Goal: Information Seeking & Learning: Stay updated

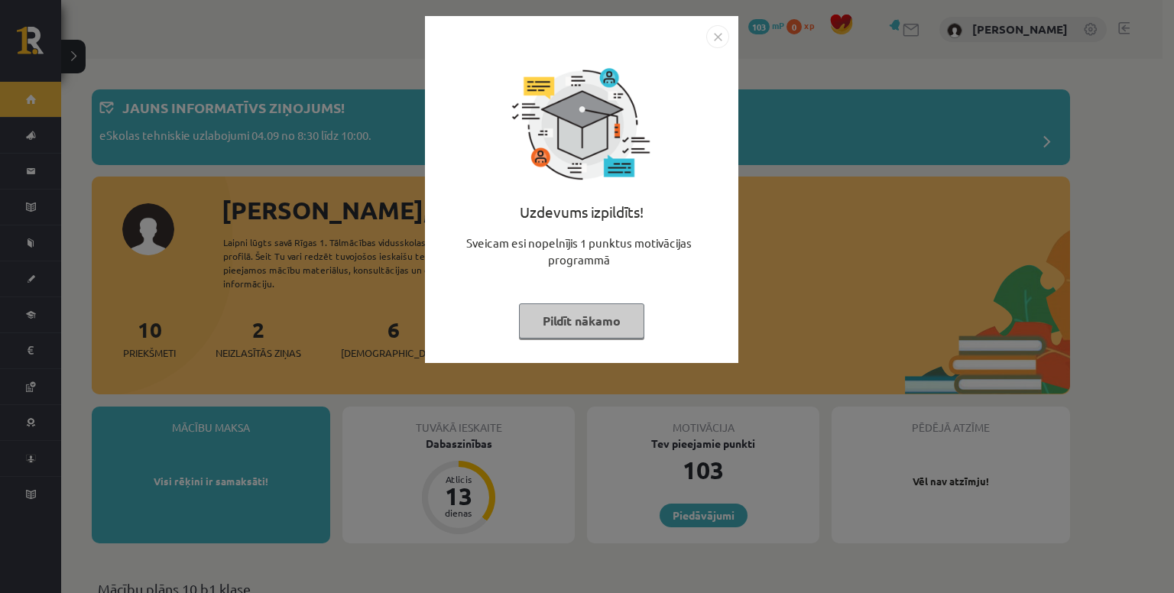
click at [608, 320] on button "Pildīt nākamo" at bounding box center [581, 320] width 125 height 35
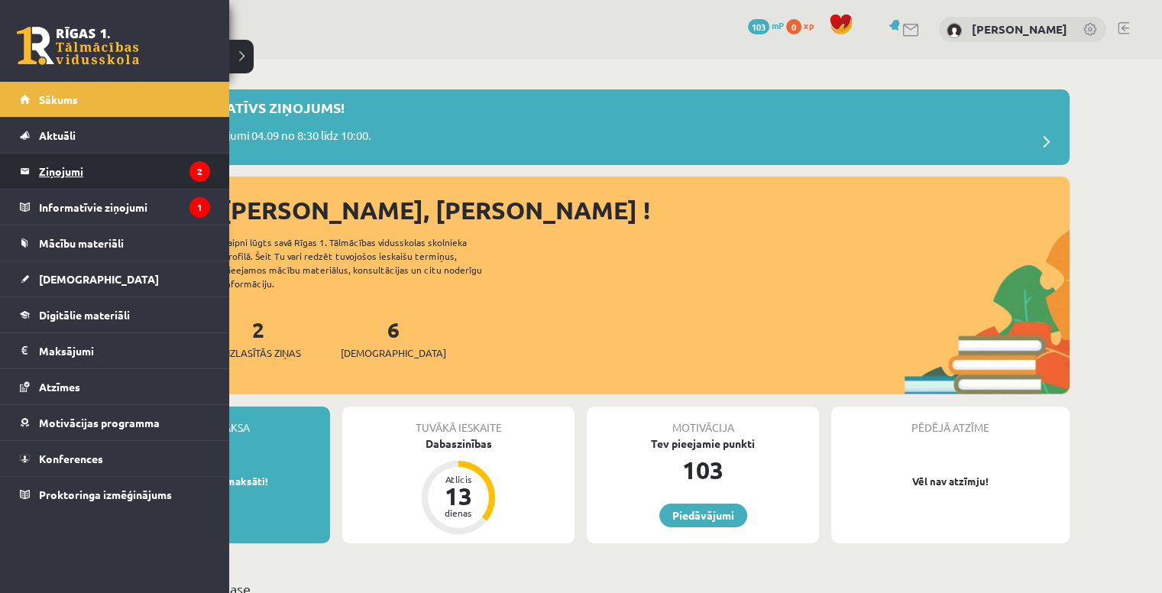
click at [70, 176] on legend "Ziņojumi 2" at bounding box center [124, 171] width 171 height 35
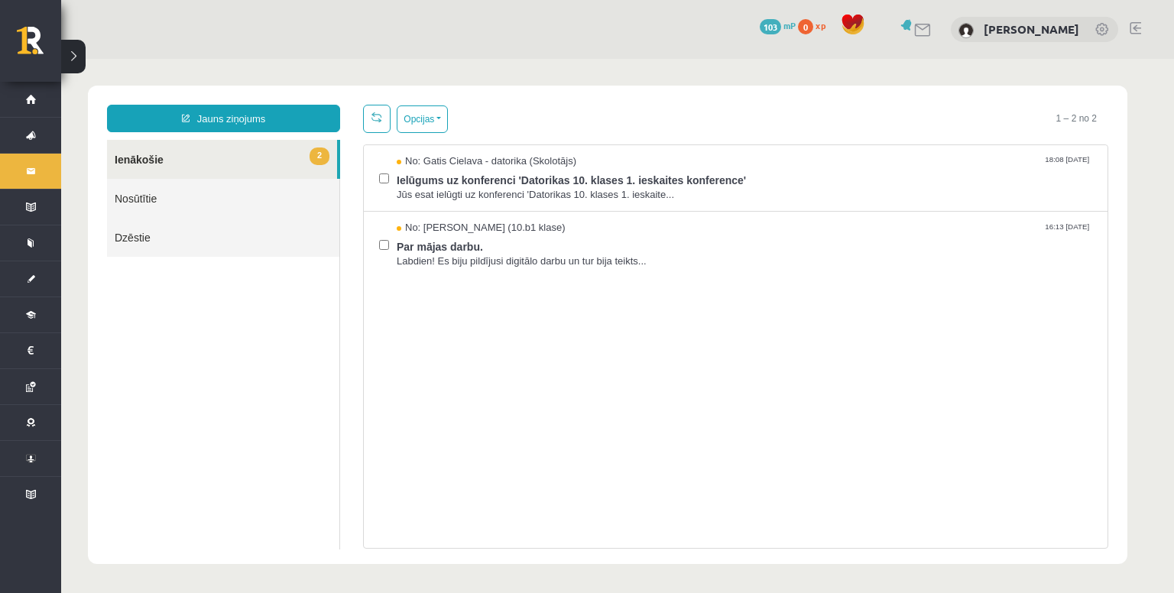
click at [342, 303] on div "Jauns ziņojums 2 Ienākošie Nosūtītie Dzēstie * ********* ********* *******" at bounding box center [224, 327] width 256 height 444
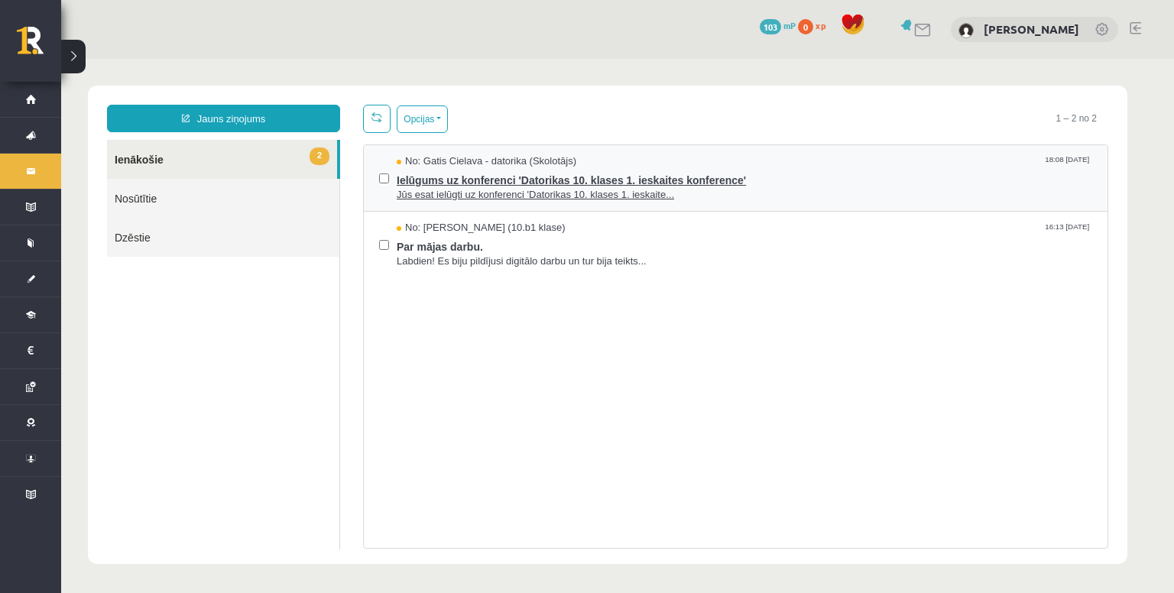
click at [455, 177] on span "Ielūgums uz konferenci 'Datorikas 10. klases 1. ieskaites konference'" at bounding box center [744, 178] width 695 height 19
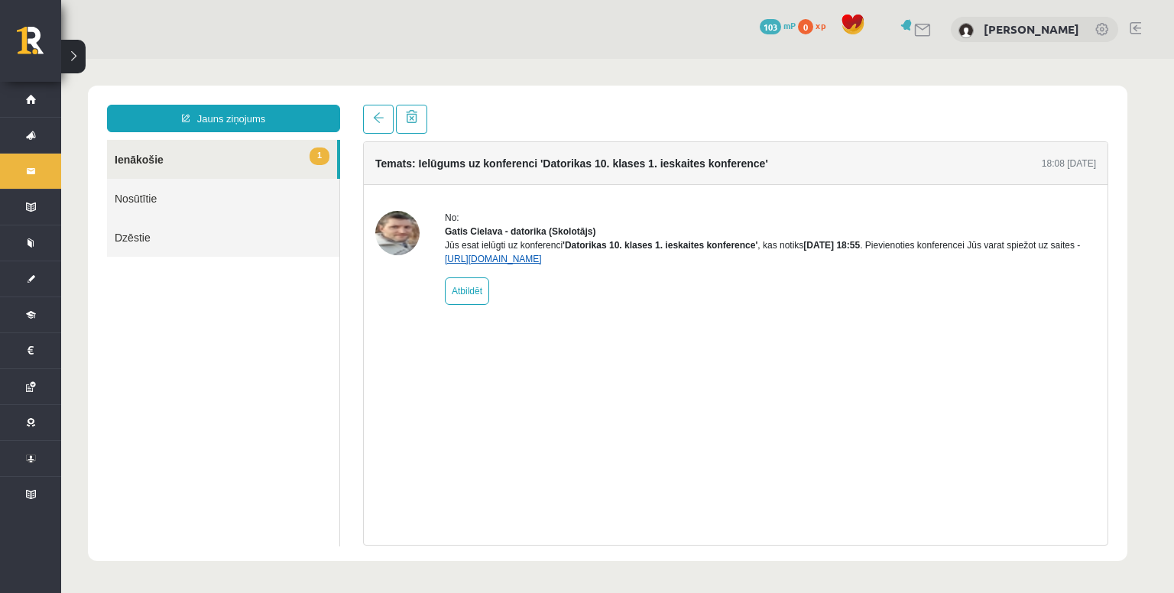
click at [501, 264] on link "https://eskola.r1tv.lv/conferences/4490/join" at bounding box center [493, 259] width 97 height 11
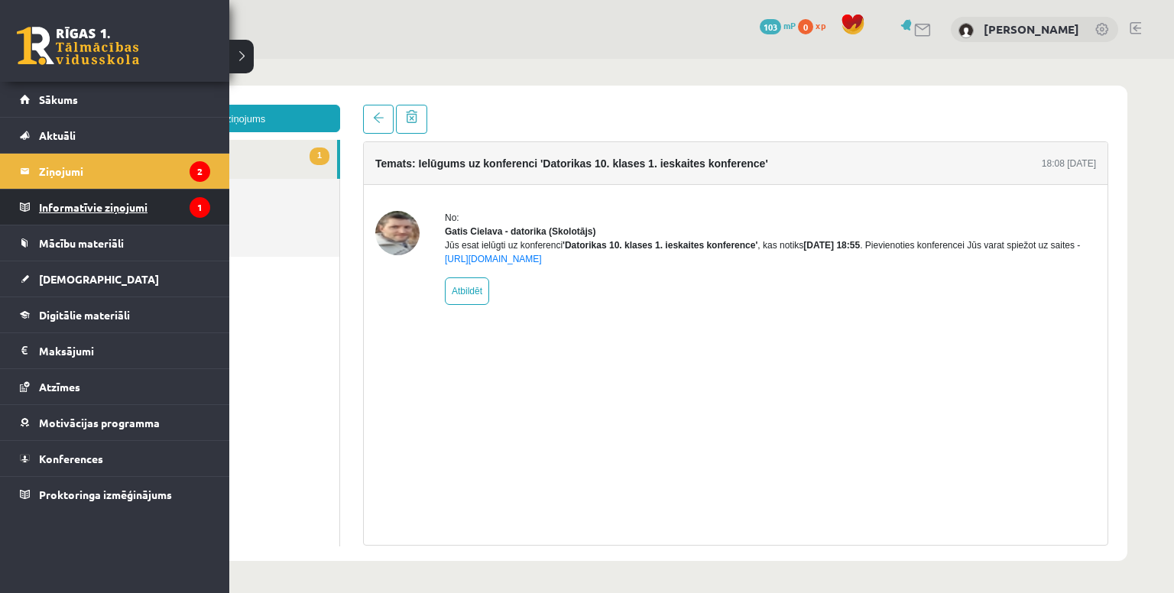
click at [80, 213] on legend "Informatīvie ziņojumi 1" at bounding box center [124, 206] width 171 height 35
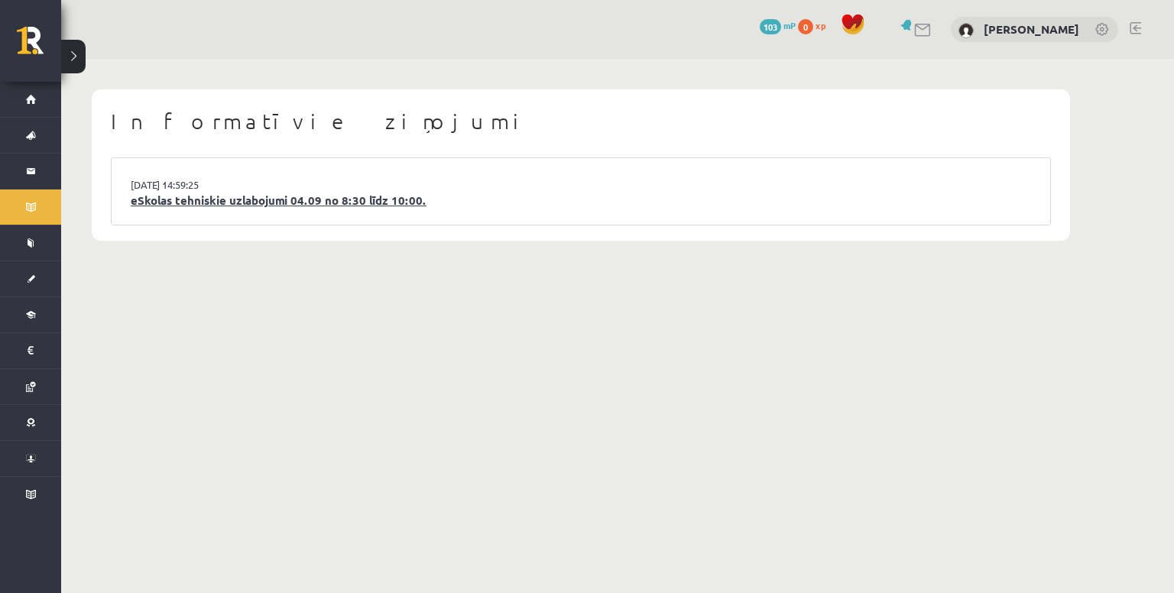
click at [240, 202] on link "eSkolas tehniskie uzlabojumi 04.09 no 8:30 līdz 10:00." at bounding box center [581, 201] width 900 height 18
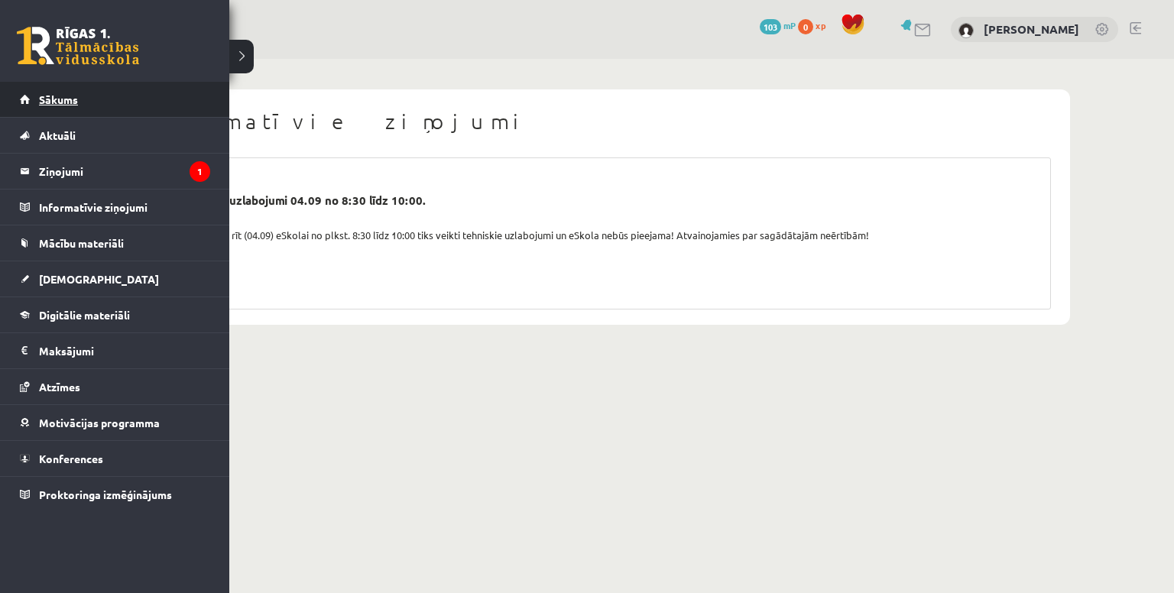
click at [44, 100] on span "Sākums" at bounding box center [58, 99] width 39 height 14
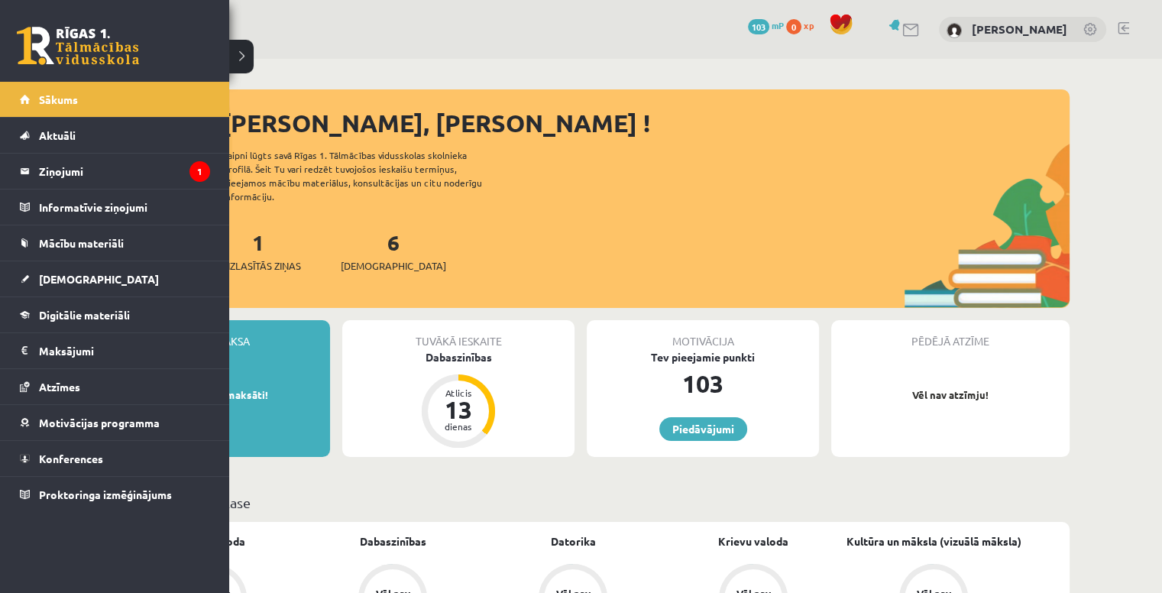
click at [28, 168] on link "Ziņojumi 1" at bounding box center [115, 171] width 190 height 35
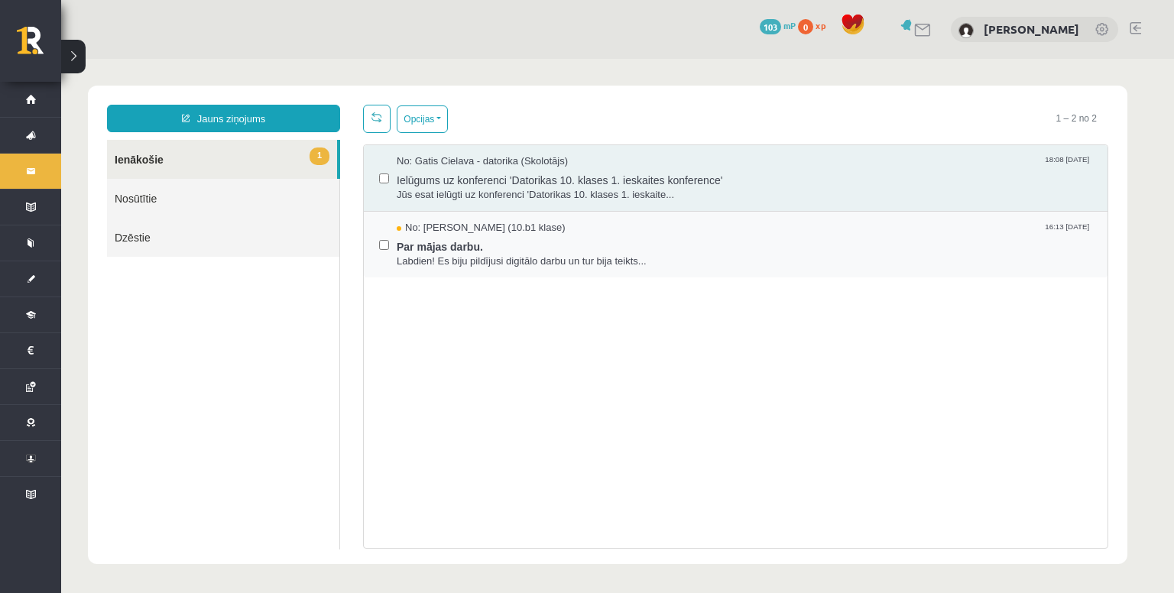
click at [376, 242] on div "No: Madara Andersone (10.b1 klase) 16:13 03/09/2025 Par mājas darbu. Labdien! E…" at bounding box center [735, 245] width 743 height 66
click at [495, 251] on span "Par mājas darbu." at bounding box center [744, 244] width 695 height 19
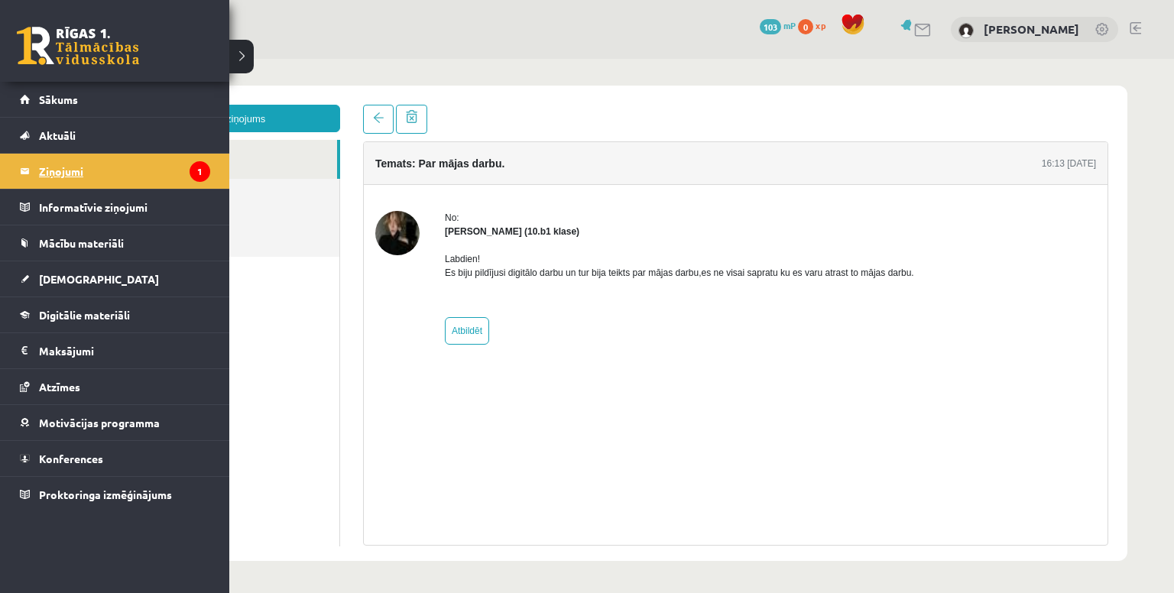
click at [50, 172] on legend "Ziņojumi 1" at bounding box center [124, 171] width 171 height 35
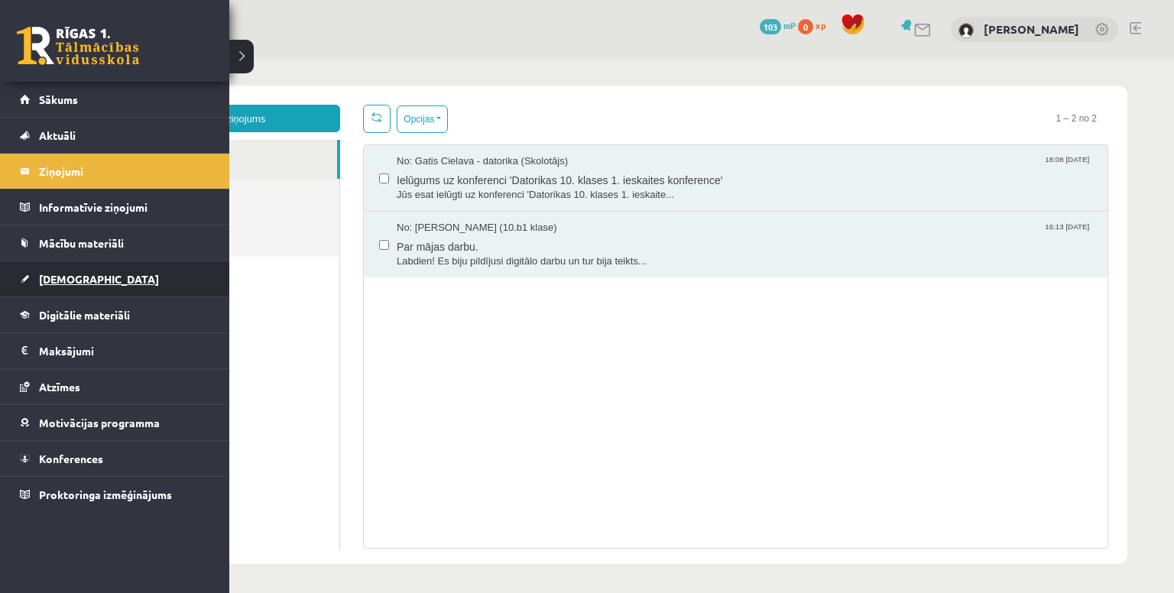
click at [48, 268] on link "[DEMOGRAPHIC_DATA]" at bounding box center [115, 278] width 190 height 35
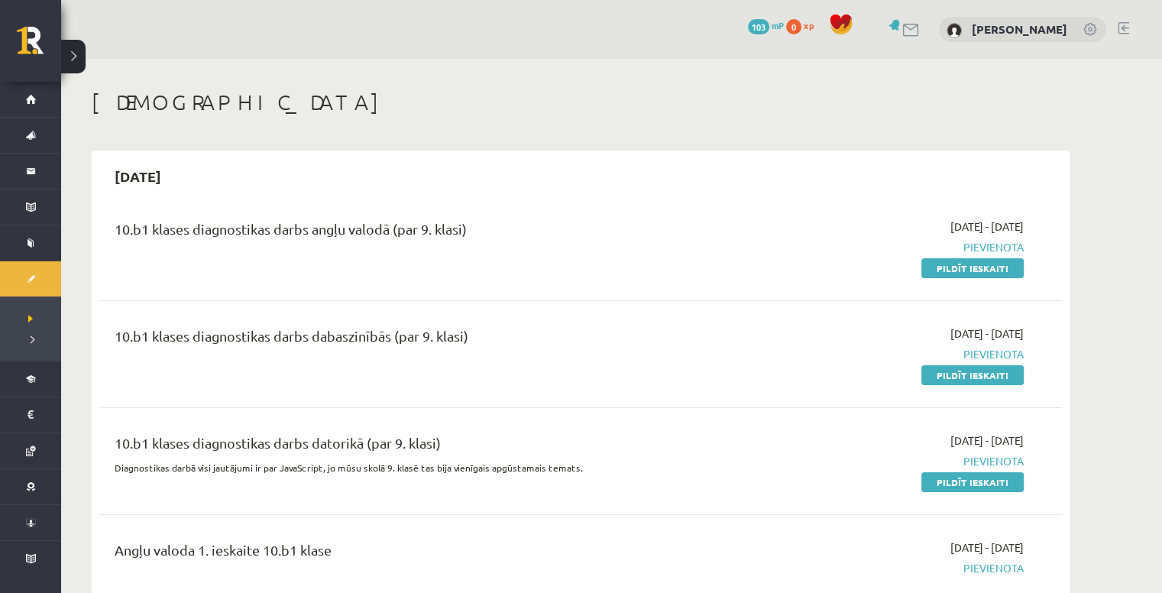
click at [996, 245] on span "Pievienota" at bounding box center [880, 247] width 288 height 16
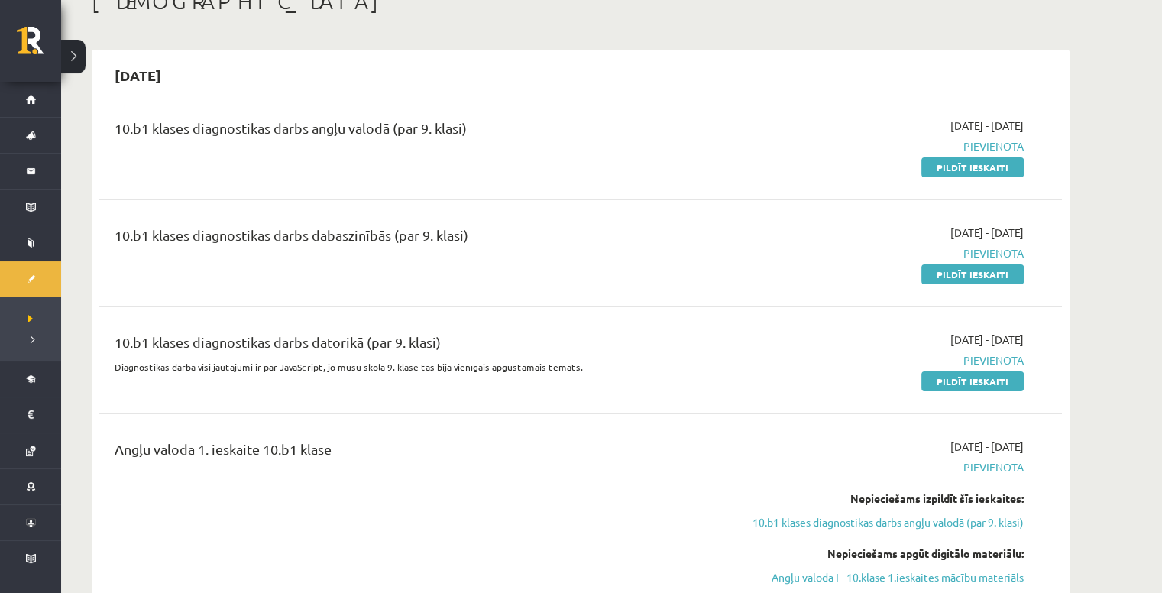
scroll to position [76, 0]
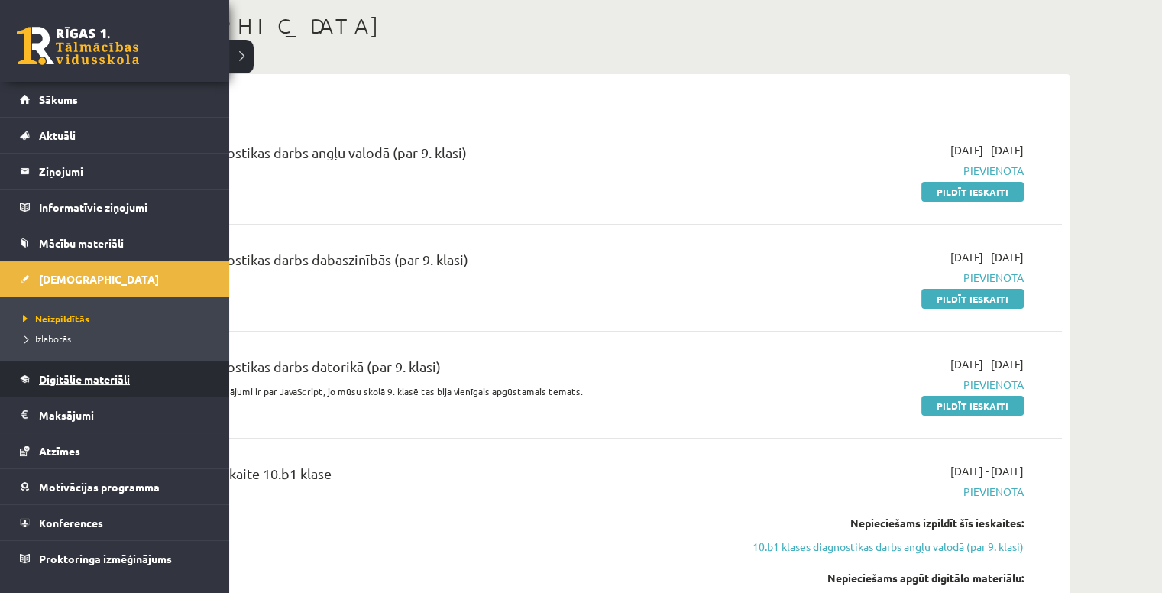
click at [101, 377] on span "Digitālie materiāli" at bounding box center [84, 379] width 91 height 14
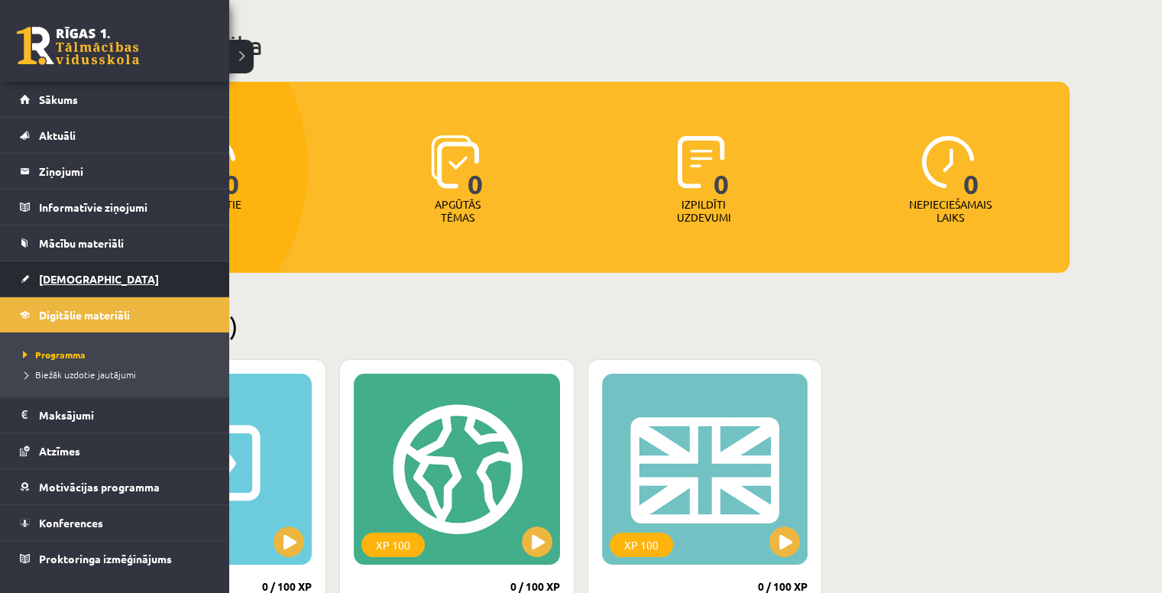
click at [31, 283] on link "[DEMOGRAPHIC_DATA]" at bounding box center [115, 278] width 190 height 35
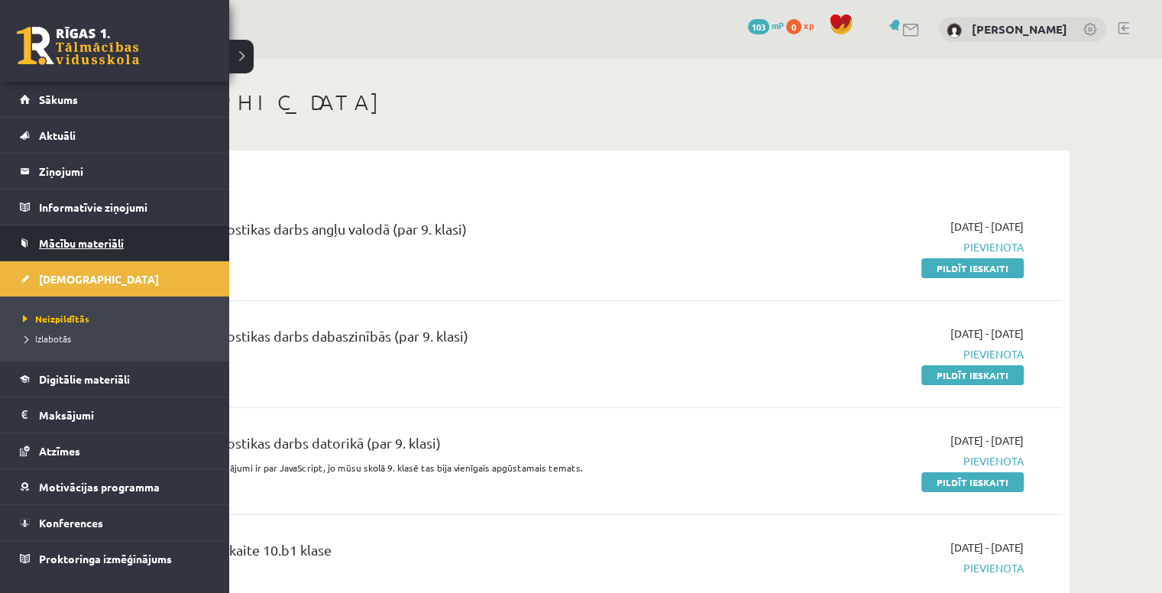
click at [39, 239] on span "Mācību materiāli" at bounding box center [81, 243] width 85 height 14
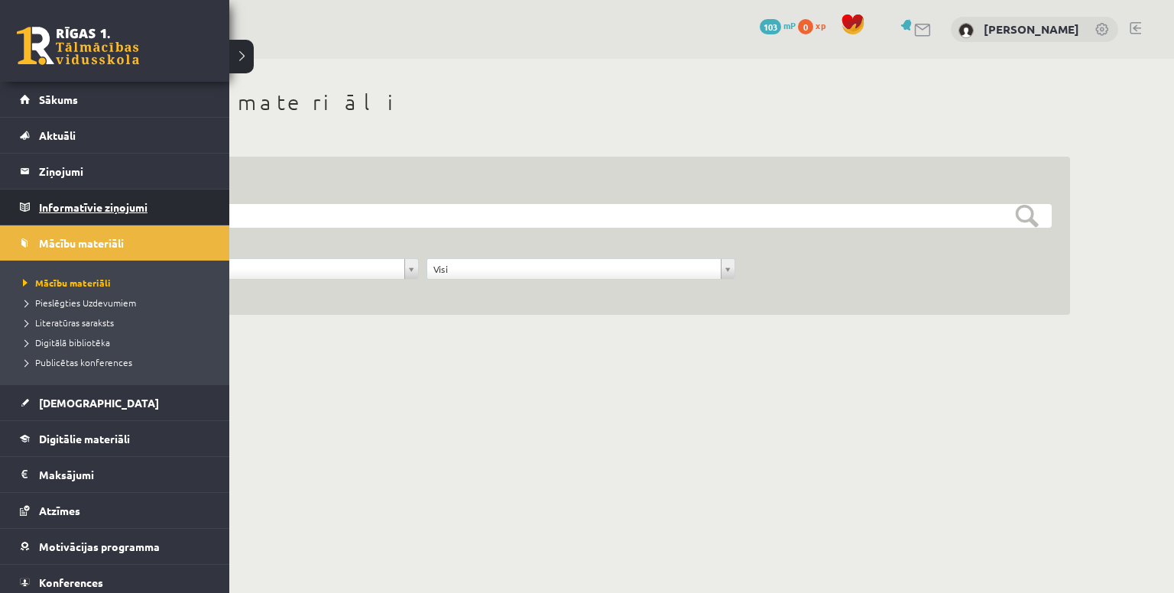
click at [56, 193] on legend "Informatīvie ziņojumi 0" at bounding box center [124, 206] width 171 height 35
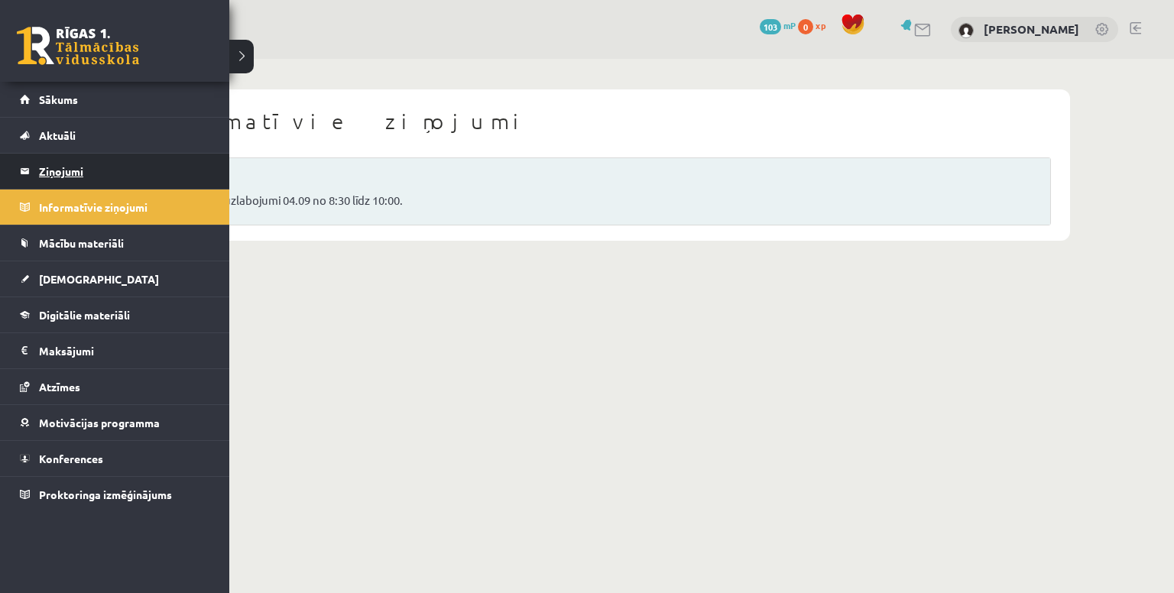
click at [52, 176] on legend "Ziņojumi 1" at bounding box center [124, 171] width 171 height 35
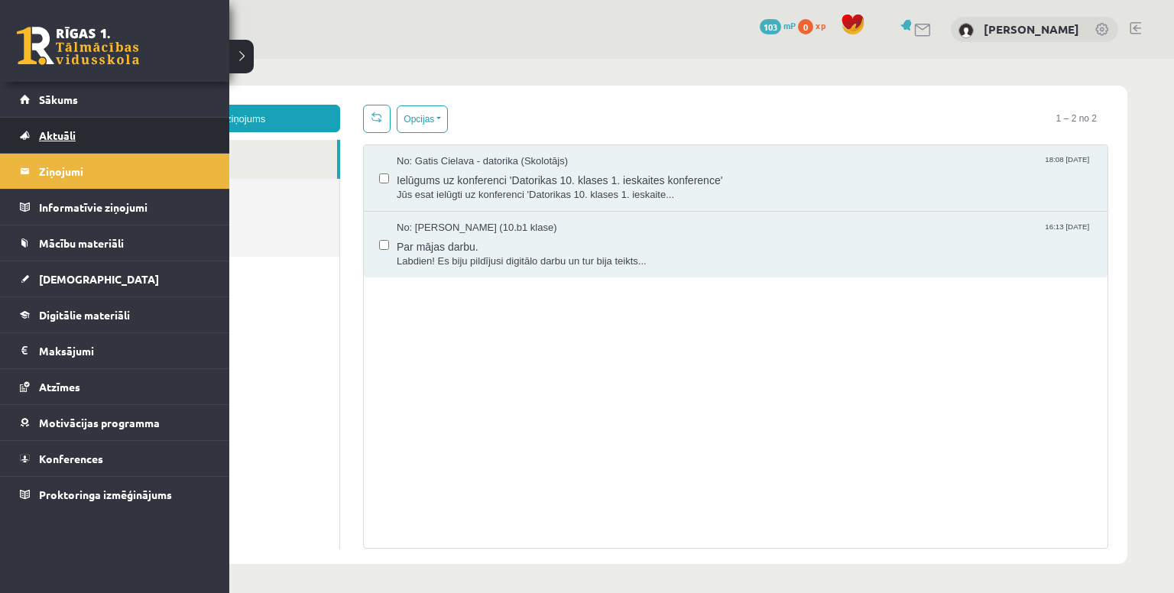
click at [43, 129] on span "Aktuāli" at bounding box center [57, 135] width 37 height 14
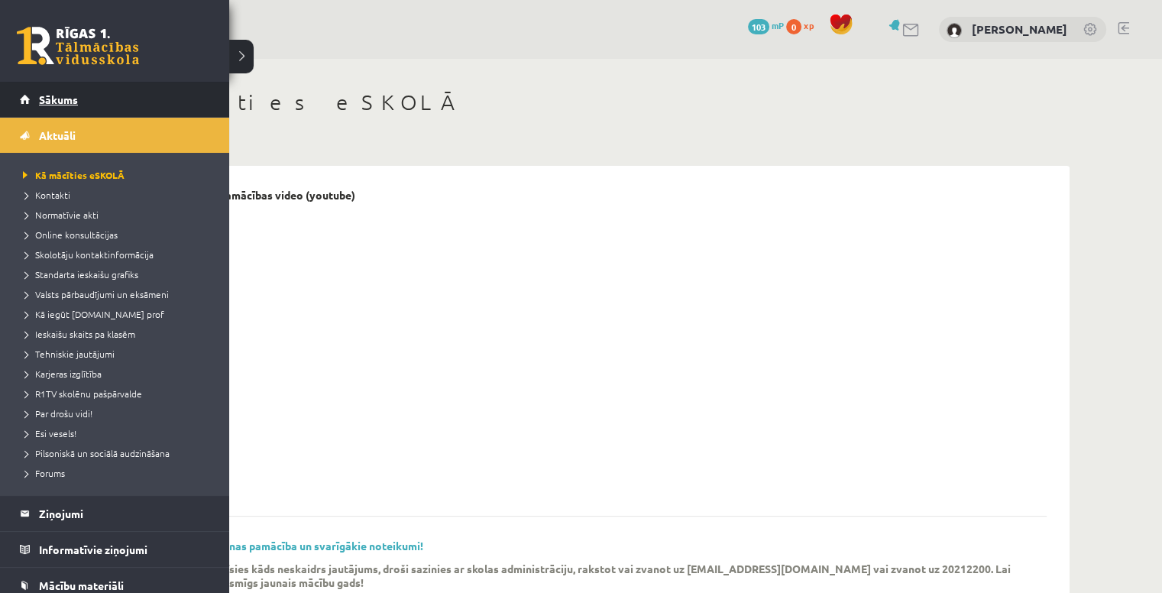
click at [49, 96] on span "Sākums" at bounding box center [58, 99] width 39 height 14
